Goal: Check status: Check status

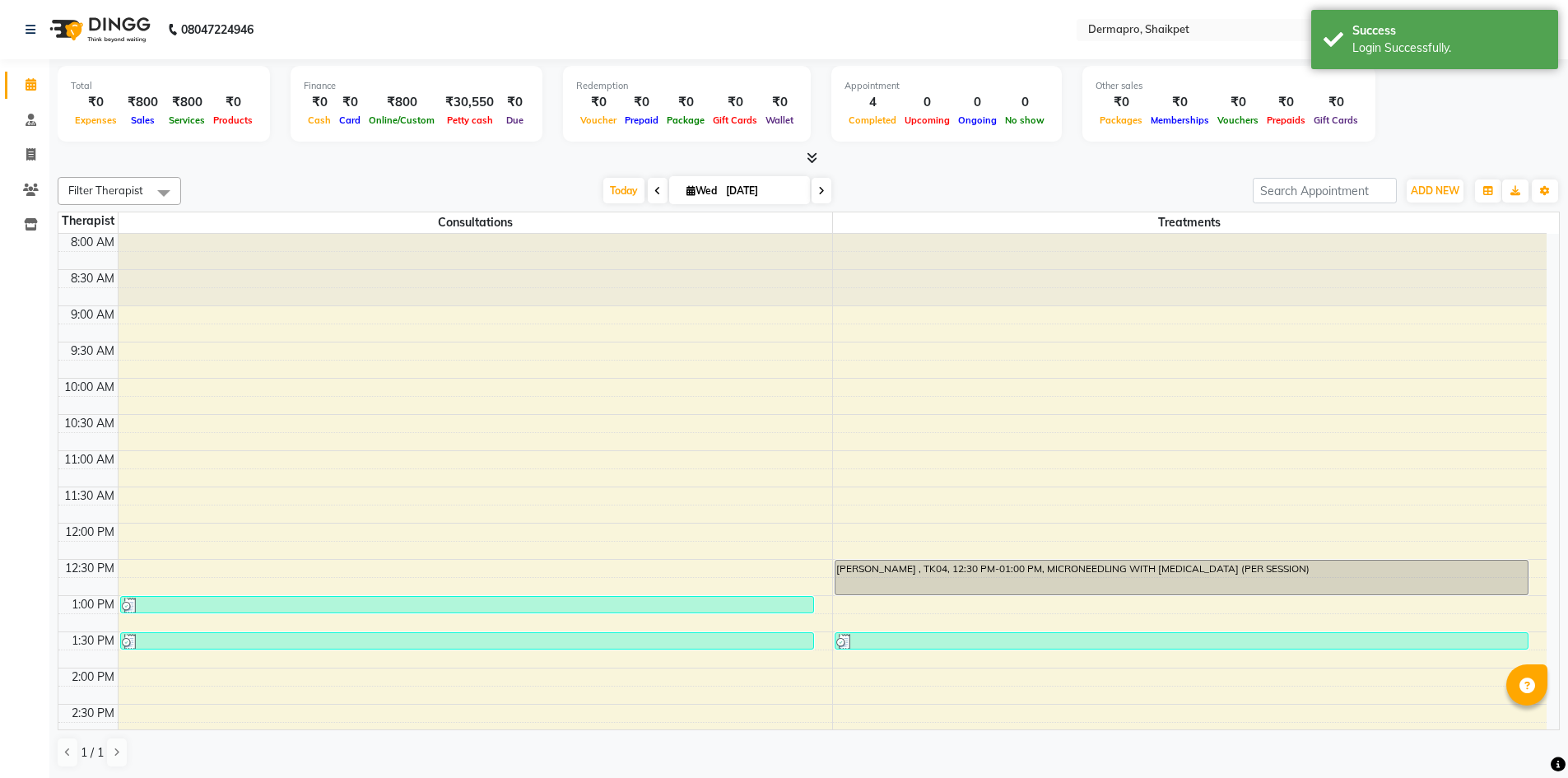
click at [819, 189] on icon at bounding box center [822, 191] width 7 height 10
type input "[DATE]"
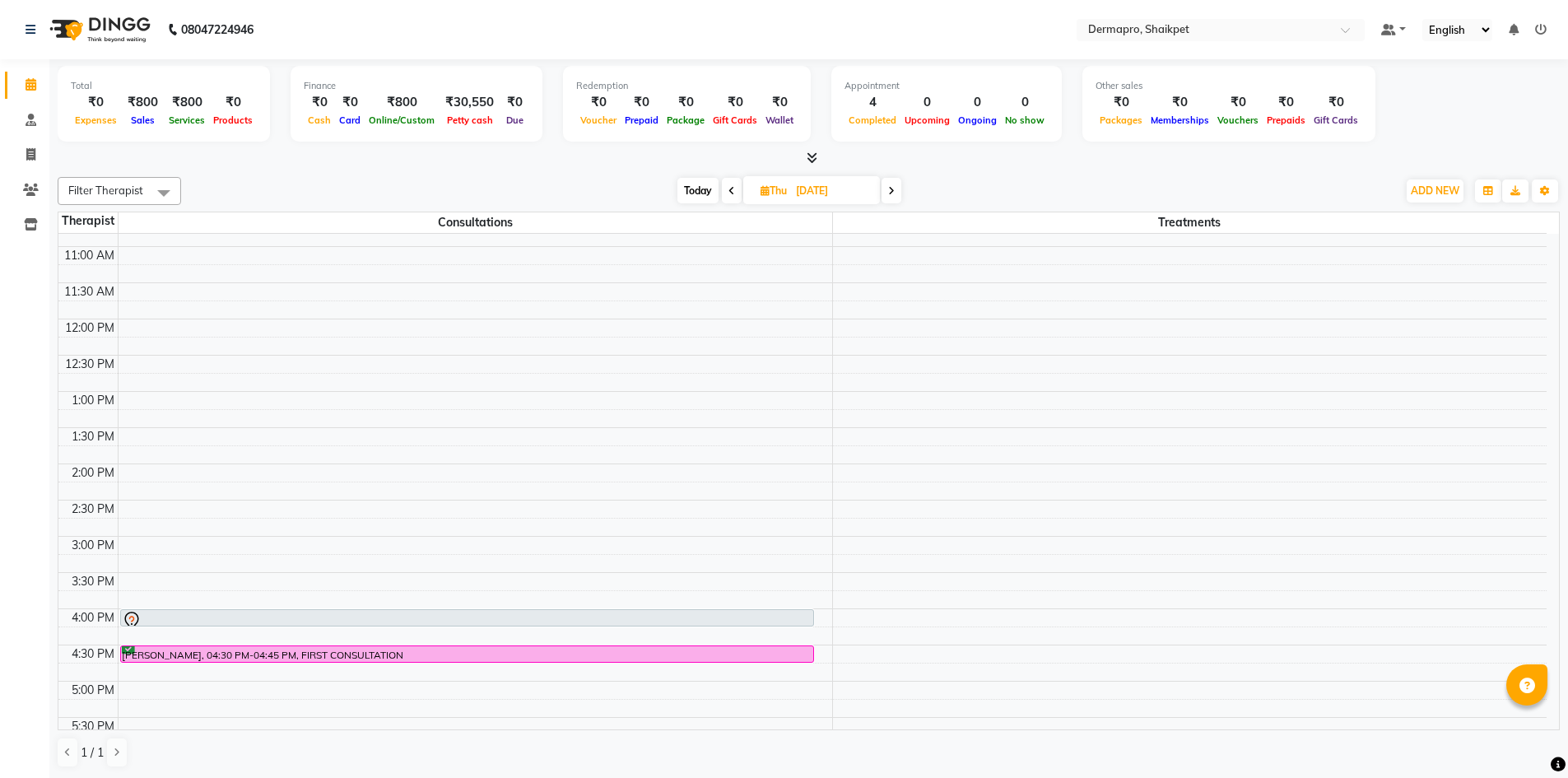
scroll to position [178, 0]
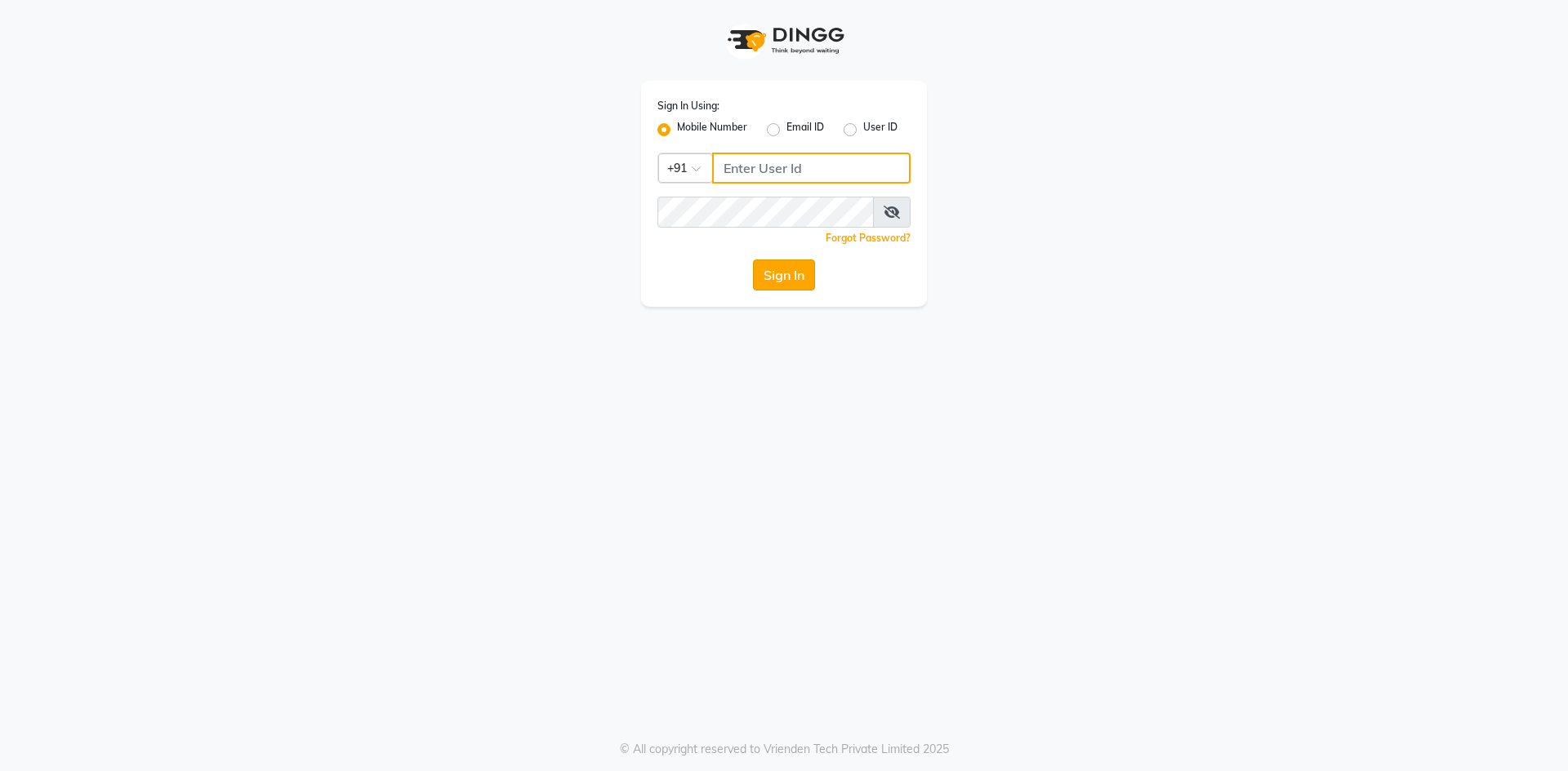
type input "8374195350"
click at [781, 273] on button "Sign In" at bounding box center [784, 275] width 62 height 31
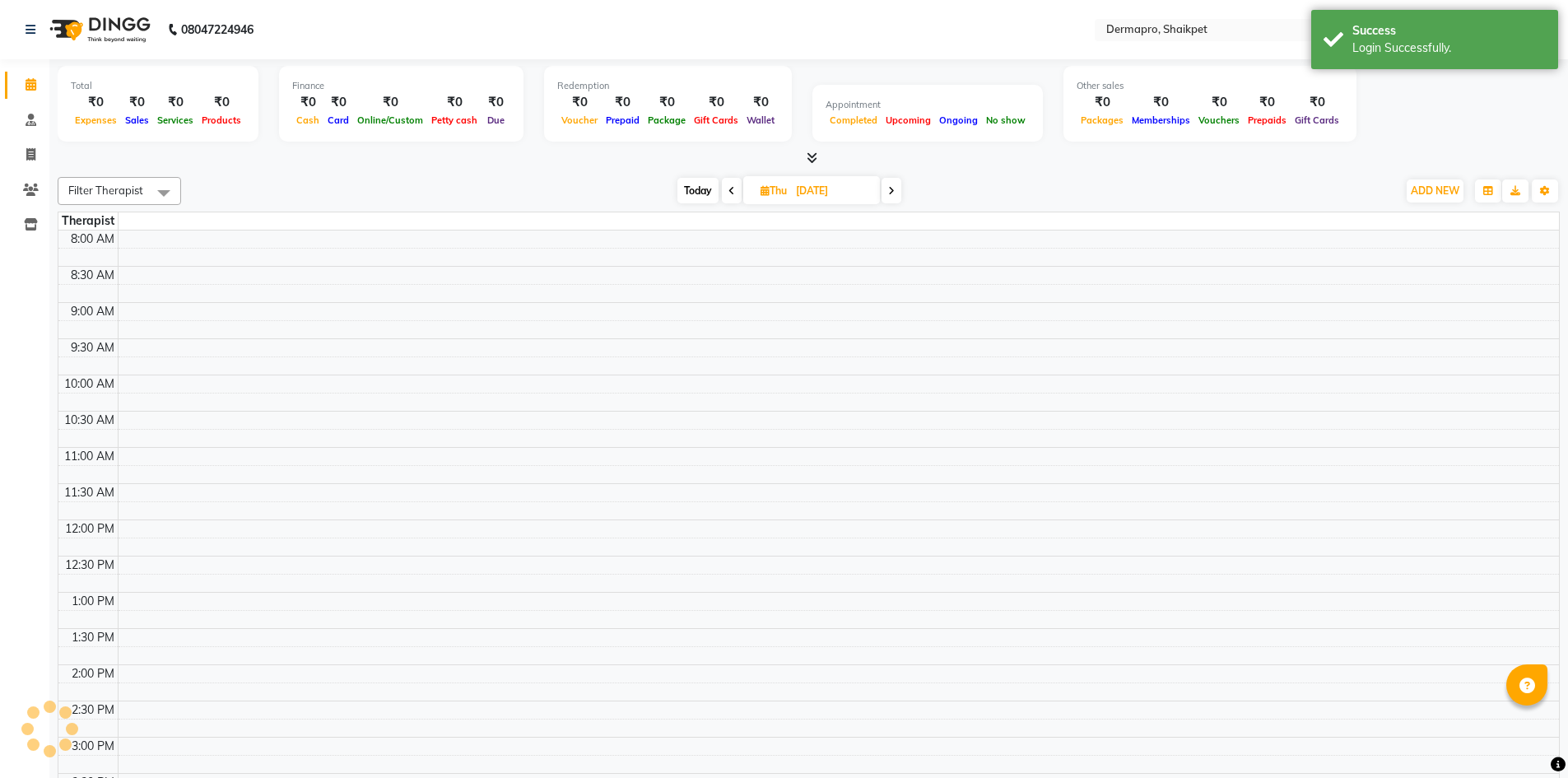
scroll to position [414, 0]
